Goal: Entertainment & Leisure: Consume media (video, audio)

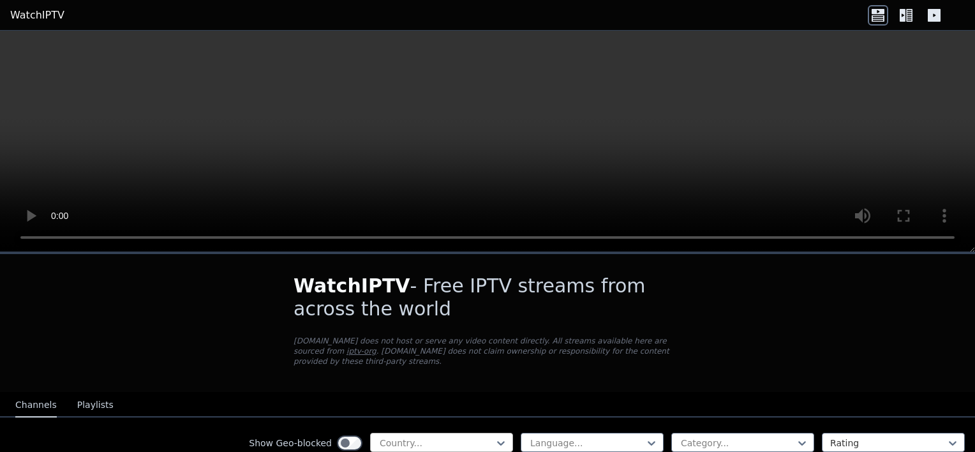
click at [423, 436] on div at bounding box center [436, 442] width 116 height 13
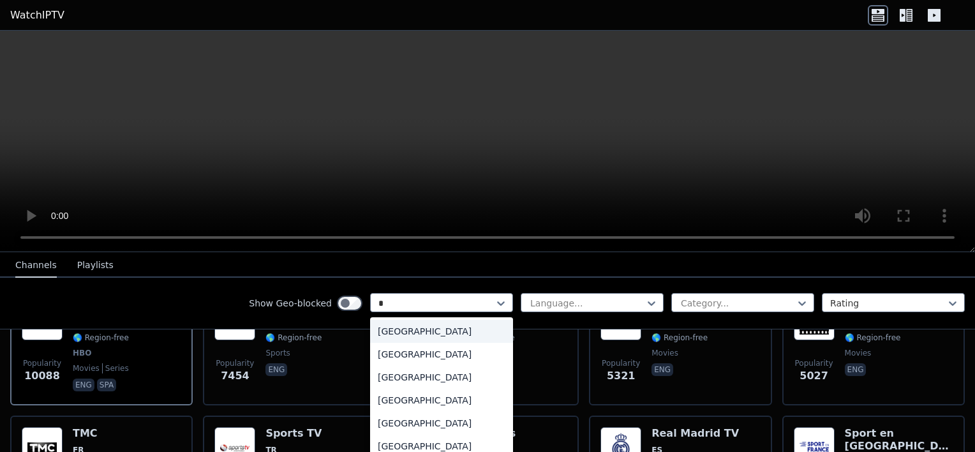
type input "**"
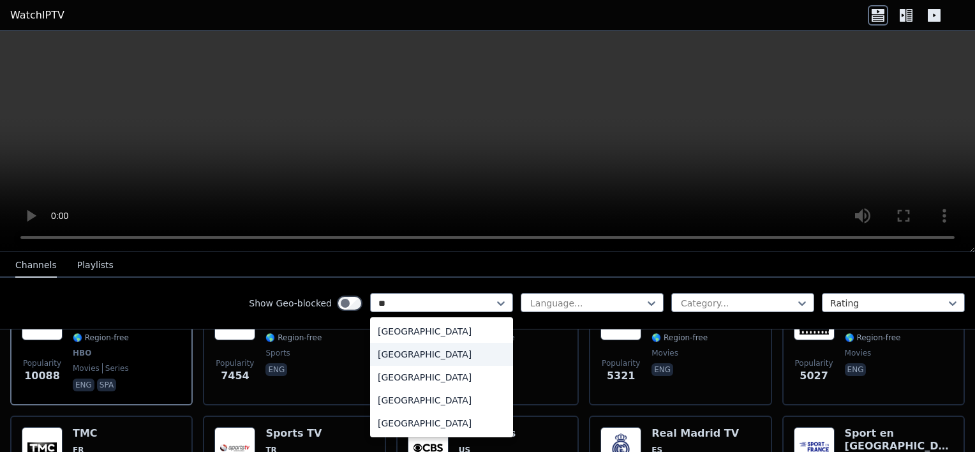
click at [420, 348] on div "[GEOGRAPHIC_DATA]" at bounding box center [441, 354] width 143 height 23
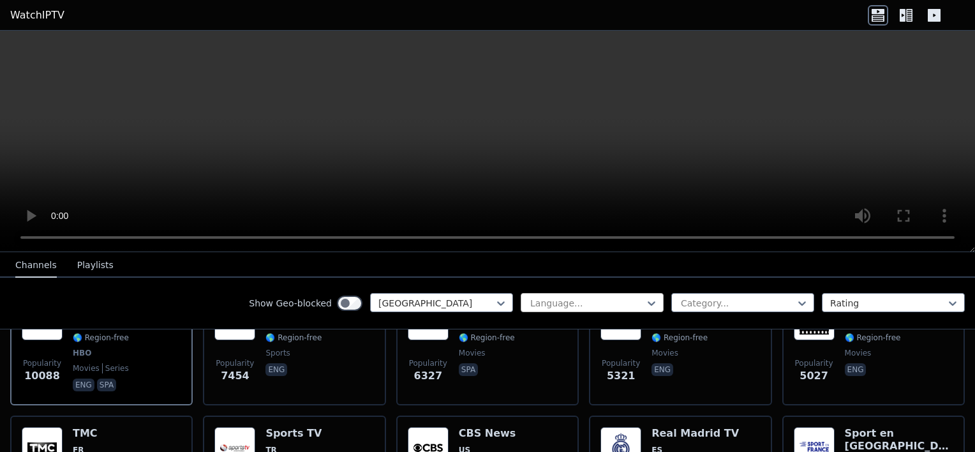
click at [538, 297] on div at bounding box center [587, 303] width 116 height 13
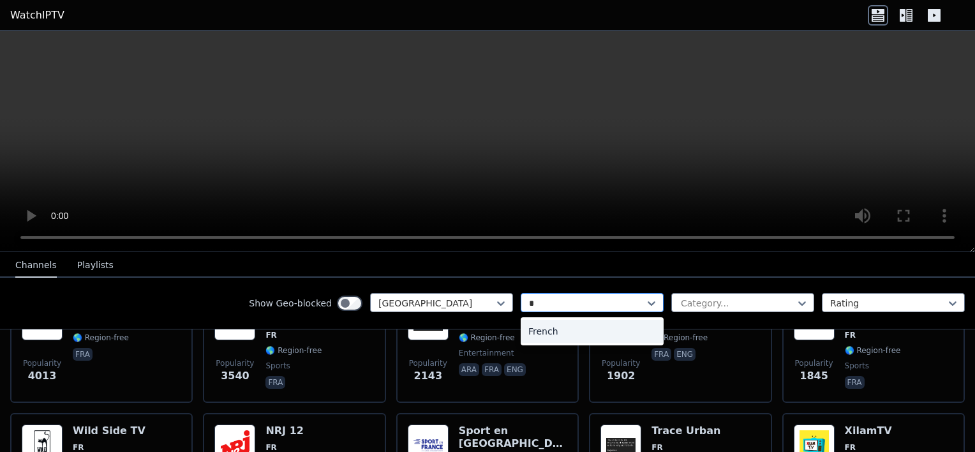
type input "**"
drag, startPoint x: 557, startPoint y: 327, endPoint x: 568, endPoint y: 328, distance: 11.5
click at [558, 328] on div "French" at bounding box center [592, 331] width 143 height 23
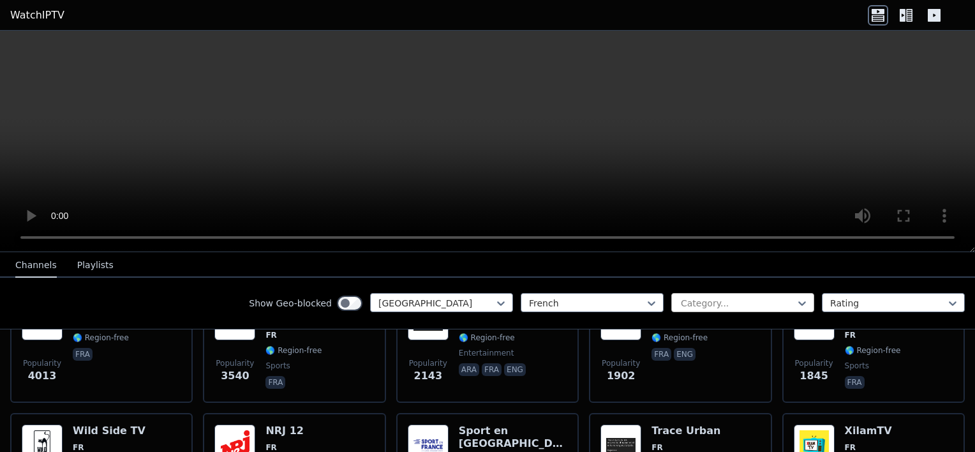
click at [589, 295] on div "Category..." at bounding box center [742, 302] width 143 height 19
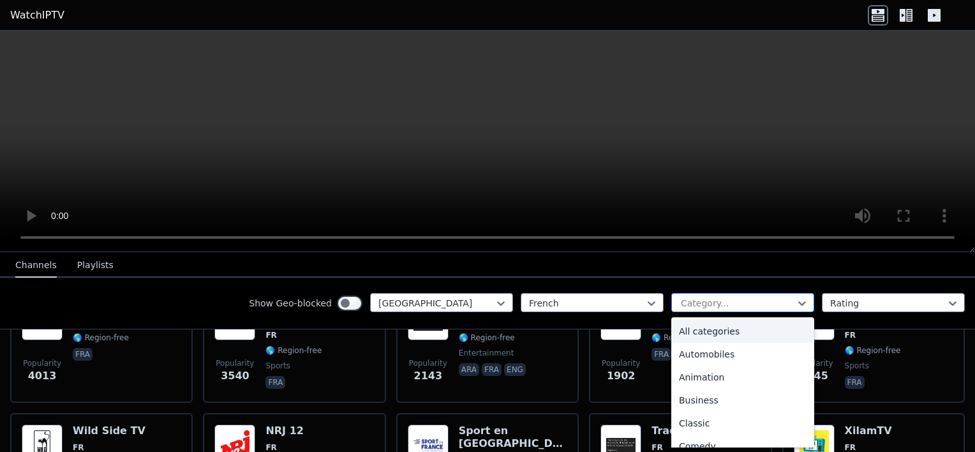
click at [589, 295] on div "Category..." at bounding box center [742, 302] width 143 height 19
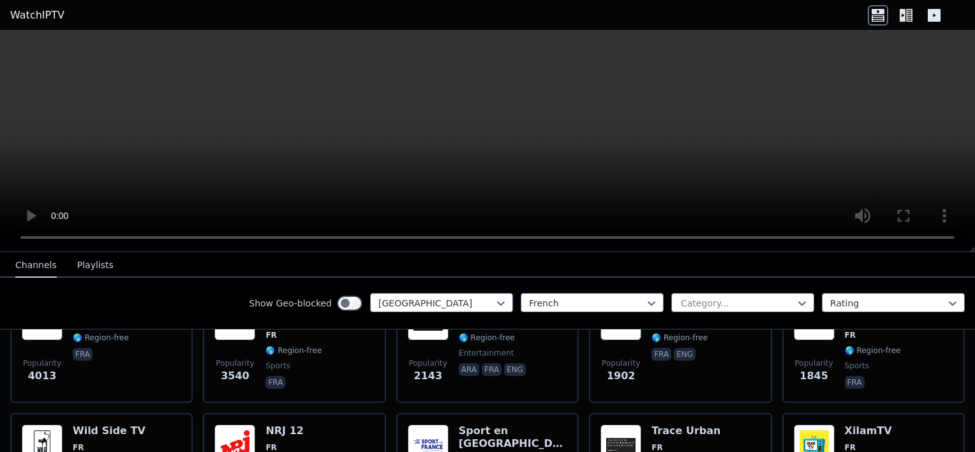
click at [298, 298] on label "Show Geo-blocked" at bounding box center [290, 303] width 83 height 13
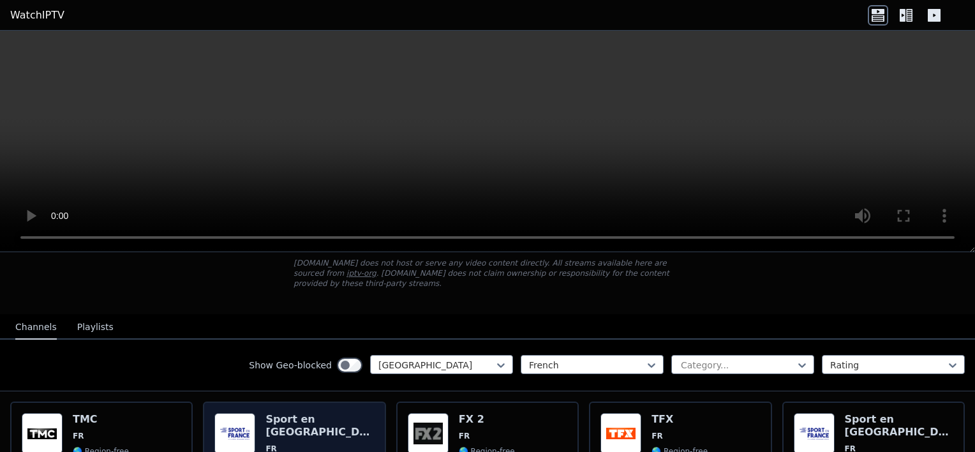
scroll to position [128, 0]
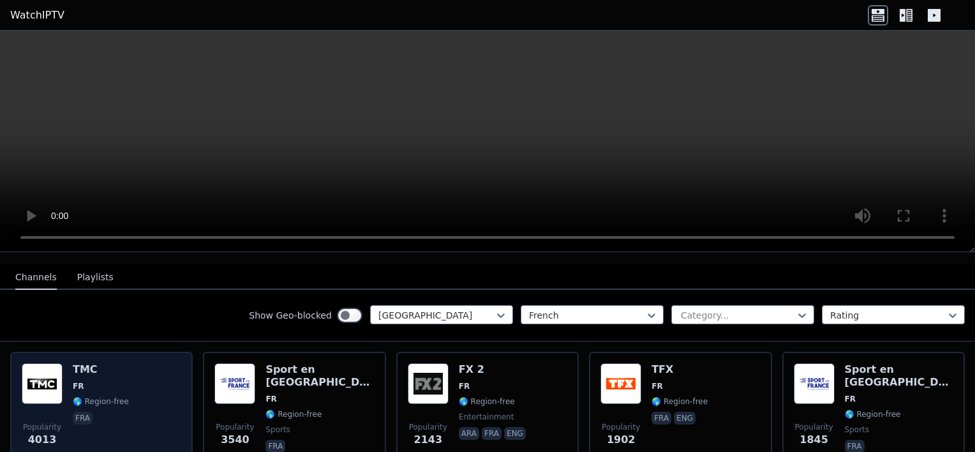
click at [138, 363] on div "Popularity 4013 TMC FR 🌎 Region-free fra" at bounding box center [101, 409] width 159 height 92
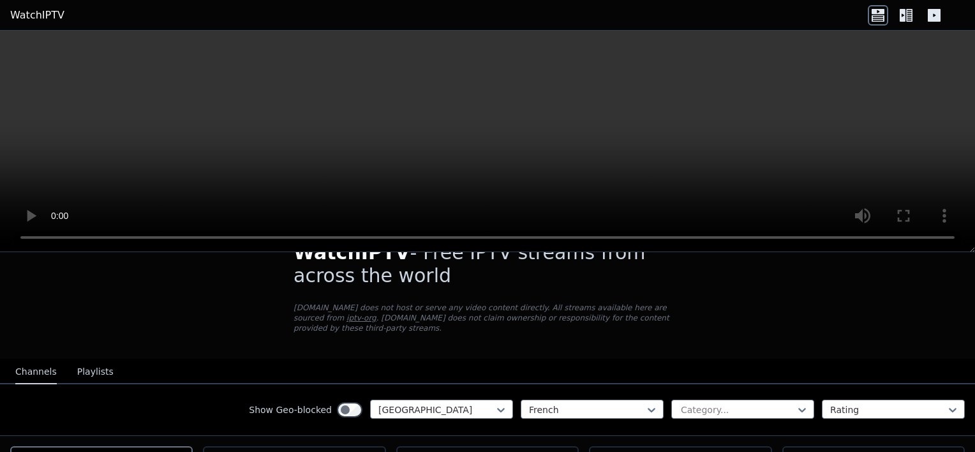
scroll to position [0, 0]
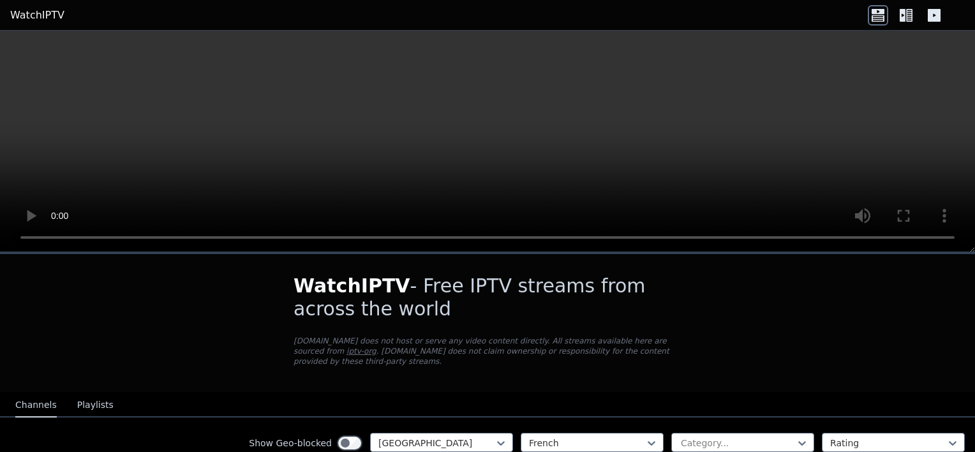
click at [513, 159] on video at bounding box center [487, 141] width 975 height 221
click at [589, 17] on icon at bounding box center [909, 15] width 6 height 13
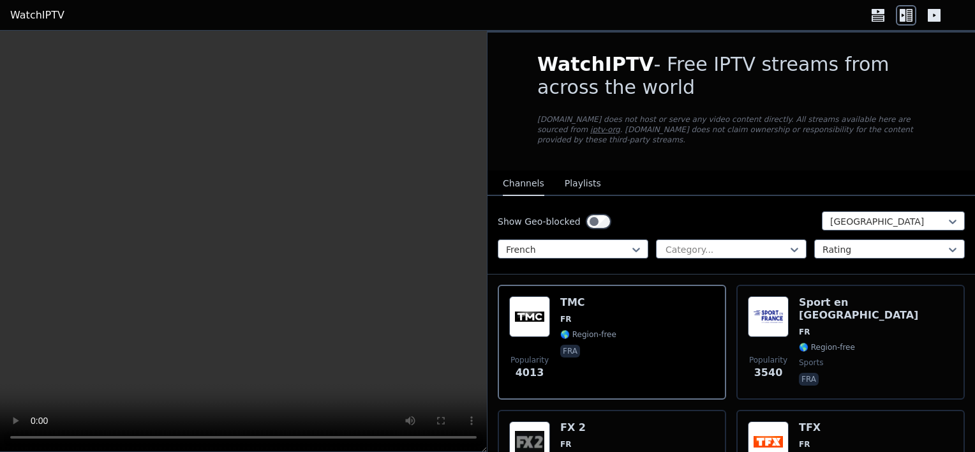
click at [589, 18] on icon at bounding box center [934, 15] width 20 height 20
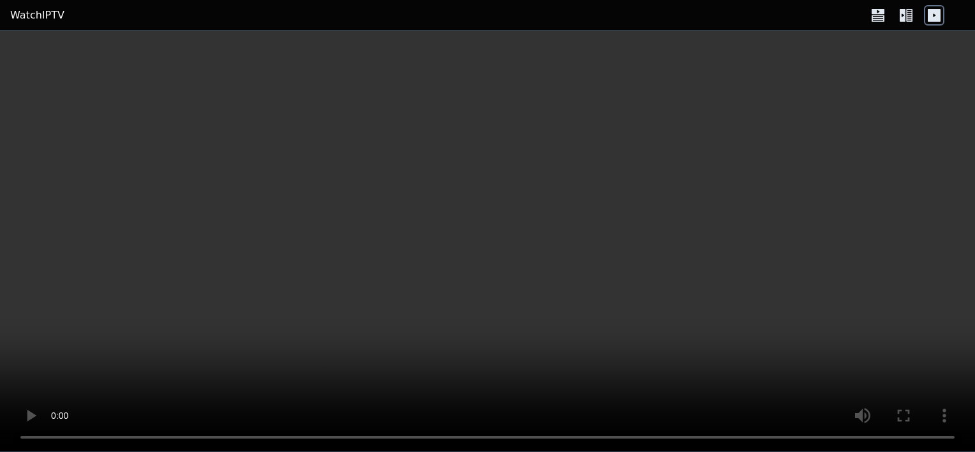
click at [589, 18] on icon at bounding box center [906, 15] width 20 height 20
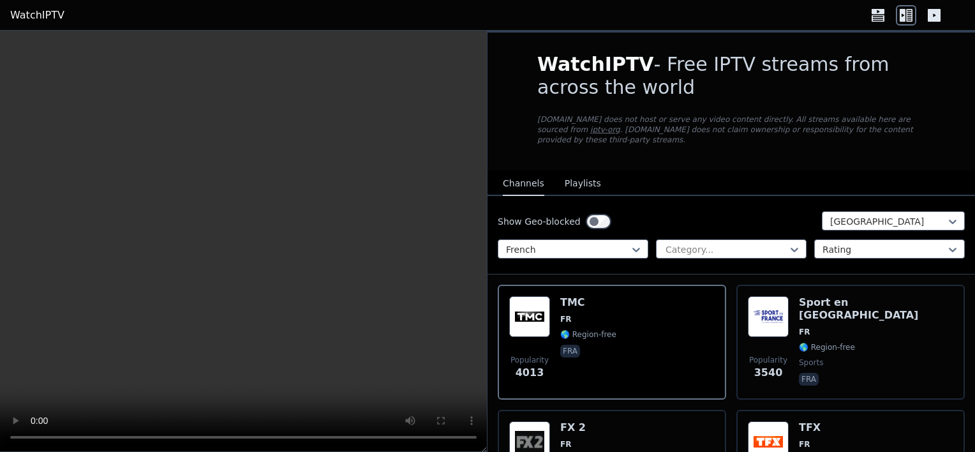
click at [589, 15] on icon at bounding box center [878, 15] width 20 height 20
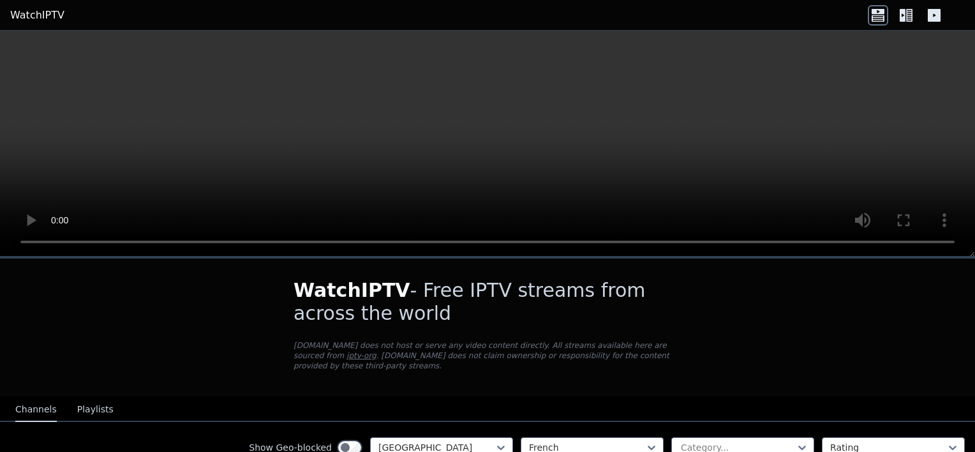
click at [332, 147] on video at bounding box center [487, 144] width 975 height 226
